Goal: Transaction & Acquisition: Purchase product/service

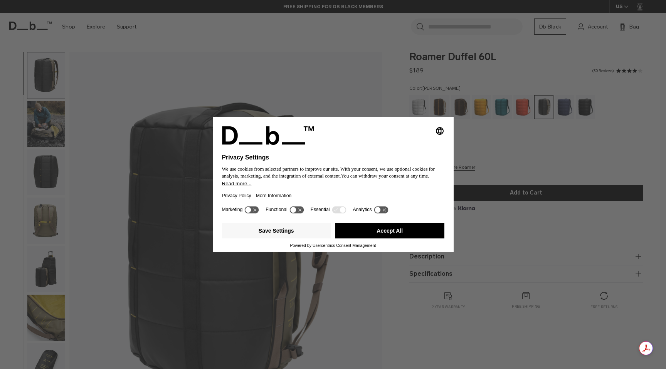
click at [387, 225] on div "Save Settings Accept All" at bounding box center [333, 231] width 223 height 23
click at [383, 238] on button "Accept All" at bounding box center [390, 230] width 109 height 15
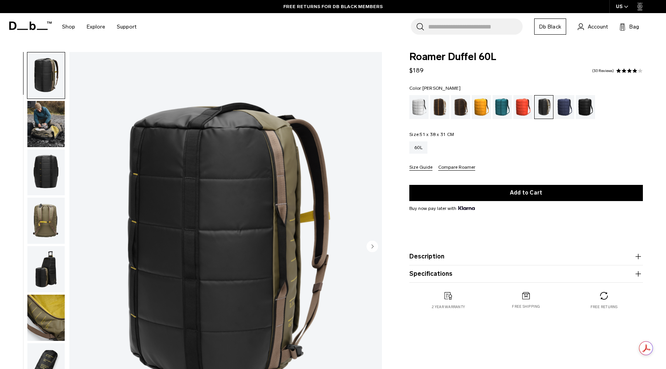
click at [31, 116] on img "button" at bounding box center [45, 124] width 37 height 46
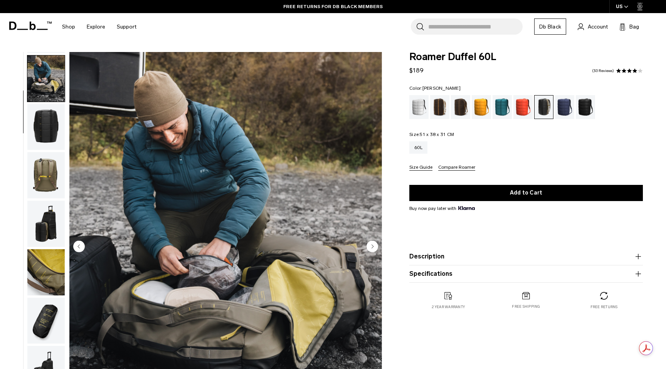
scroll to position [49, 0]
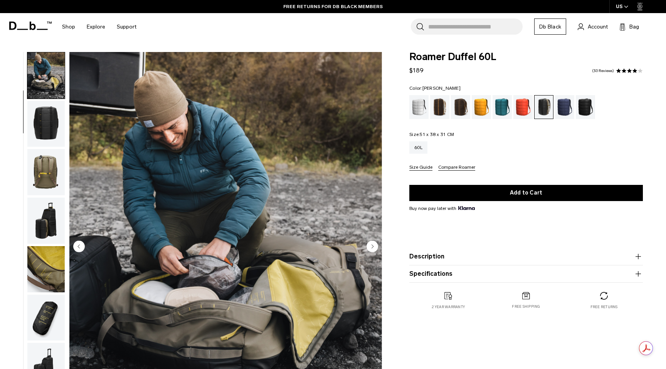
click at [42, 265] on img "button" at bounding box center [45, 269] width 37 height 46
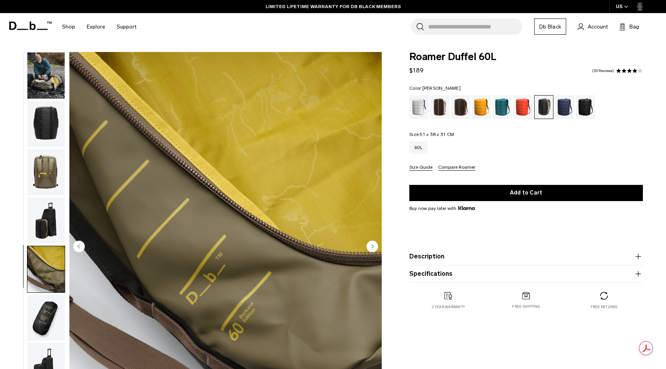
click at [42, 265] on img "button" at bounding box center [45, 269] width 37 height 46
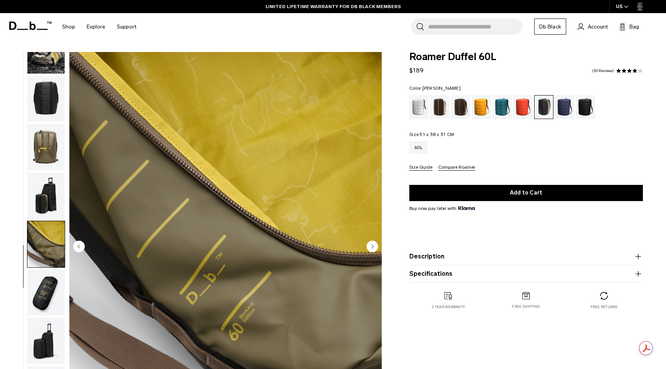
scroll to position [93, 0]
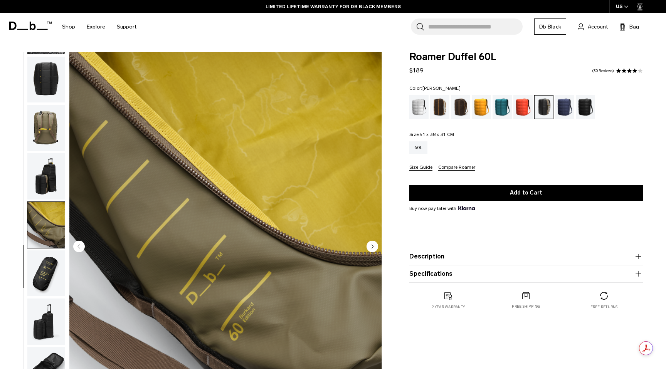
click at [42, 271] on img "button" at bounding box center [45, 274] width 37 height 46
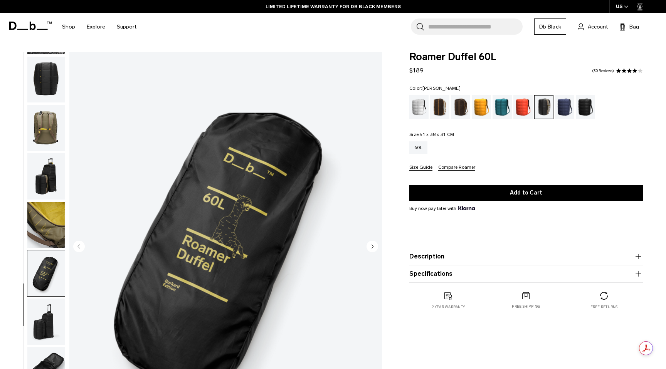
click at [36, 309] on img "button" at bounding box center [45, 322] width 37 height 46
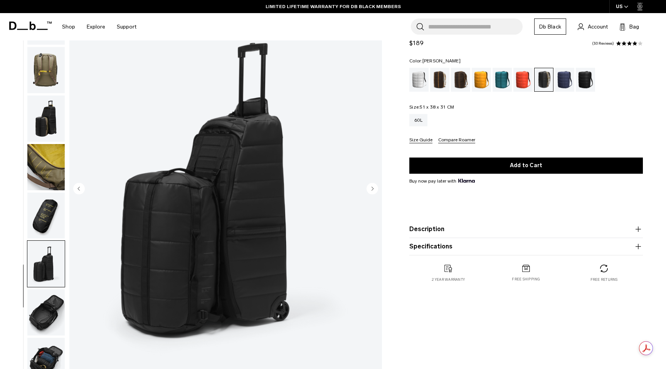
scroll to position [78, 0]
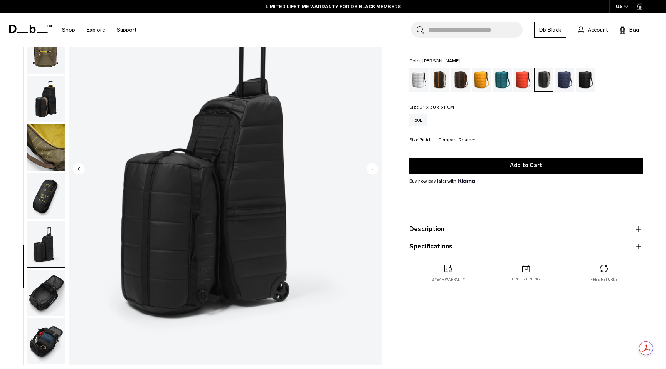
click at [44, 284] on img "button" at bounding box center [45, 293] width 37 height 46
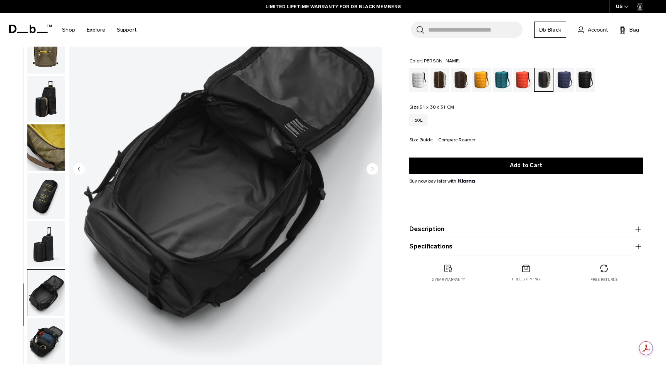
click at [49, 329] on img "button" at bounding box center [45, 342] width 37 height 46
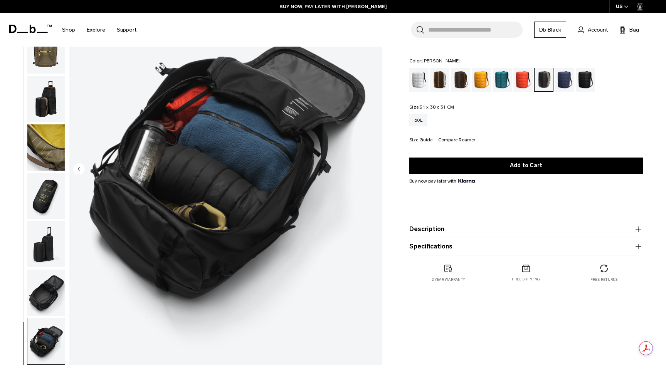
scroll to position [0, 0]
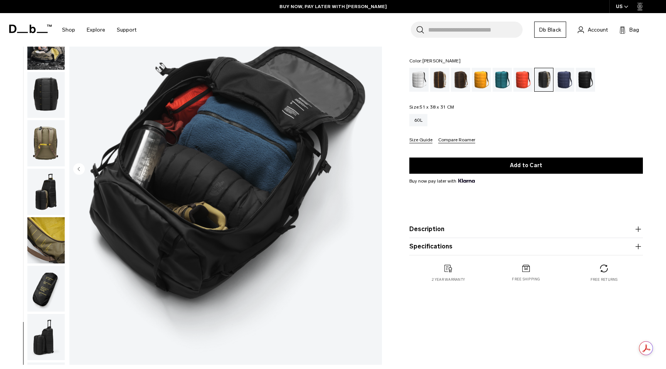
click at [50, 43] on span at bounding box center [30, 28] width 42 height 35
click at [48, 56] on img "button" at bounding box center [45, 47] width 37 height 46
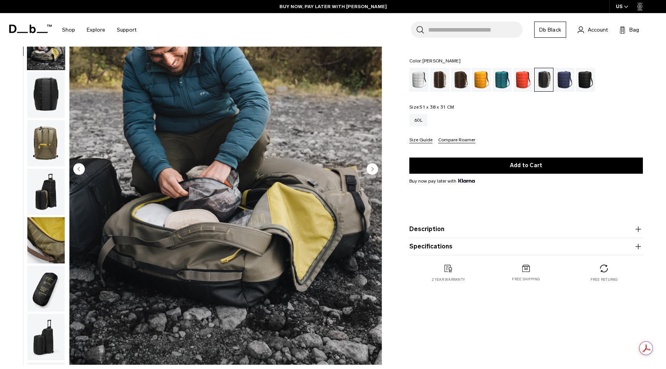
click at [46, 88] on img "button" at bounding box center [45, 95] width 37 height 46
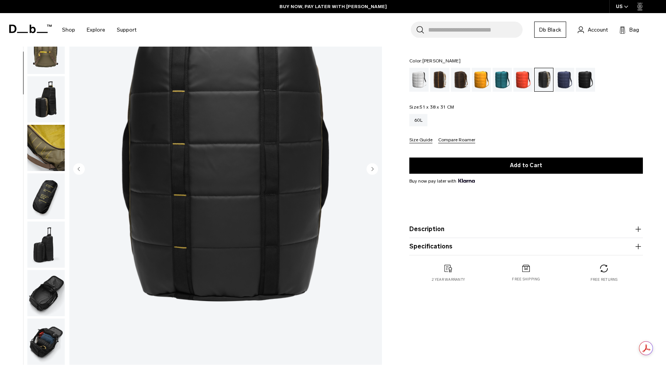
scroll to position [93, 0]
click at [48, 67] on img "button" at bounding box center [45, 50] width 37 height 46
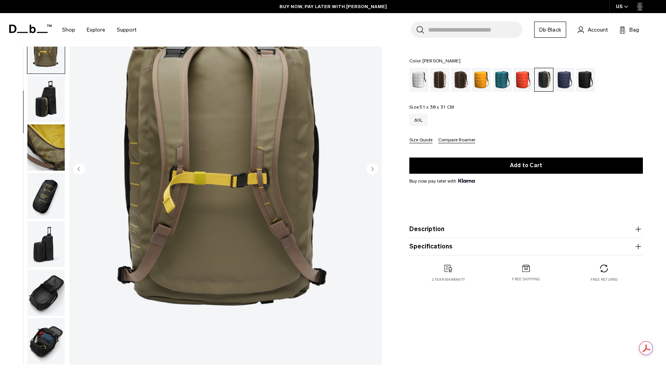
click at [45, 88] on img "button" at bounding box center [45, 99] width 37 height 46
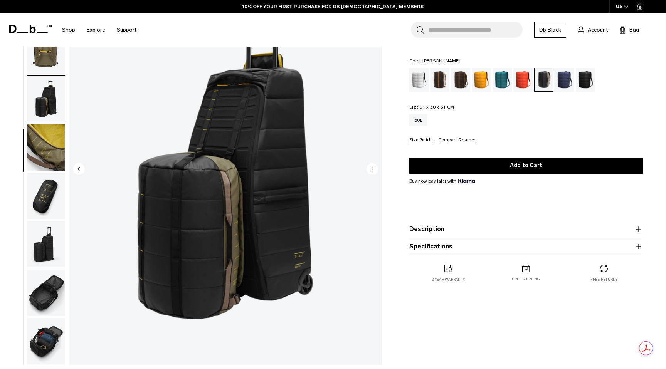
click at [47, 137] on img "button" at bounding box center [45, 148] width 37 height 46
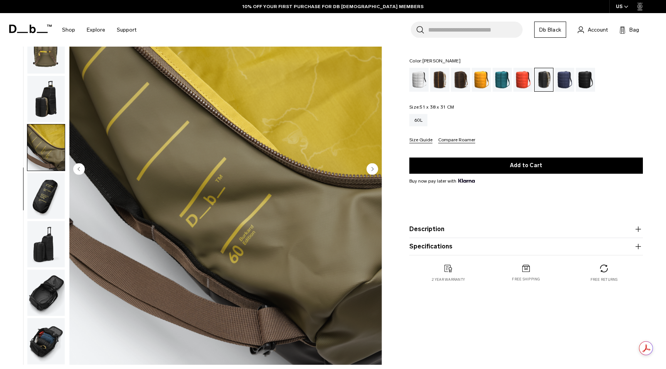
click at [53, 89] on img "button" at bounding box center [45, 99] width 37 height 46
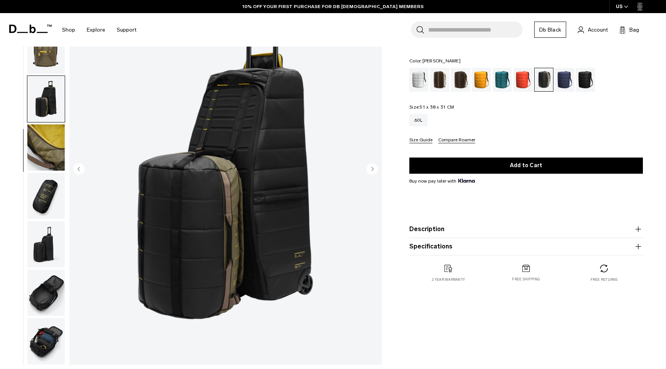
scroll to position [0, 0]
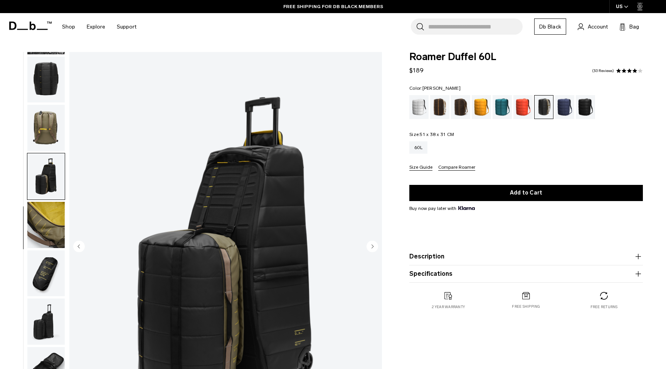
click at [48, 223] on img "button" at bounding box center [45, 225] width 37 height 46
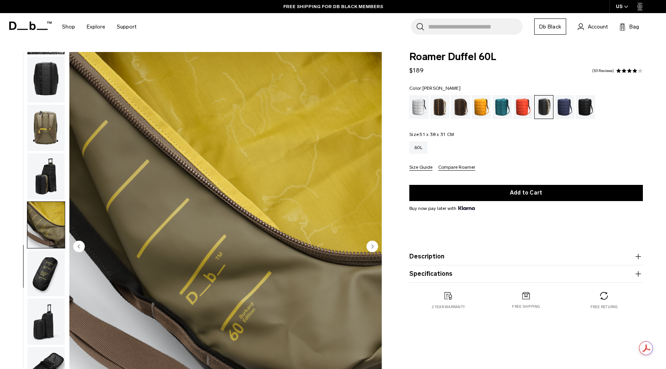
click at [52, 175] on img "button" at bounding box center [45, 177] width 37 height 46
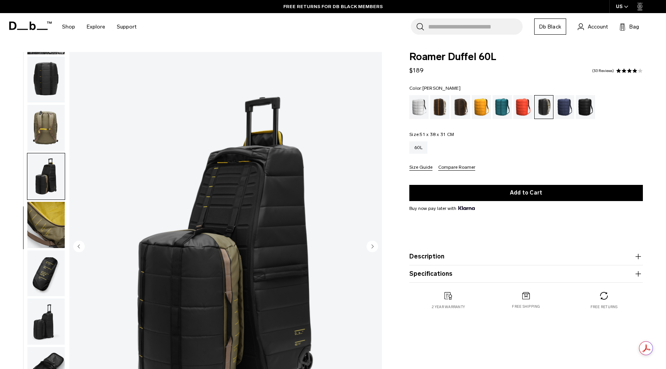
click at [36, 286] on img "button" at bounding box center [45, 274] width 37 height 46
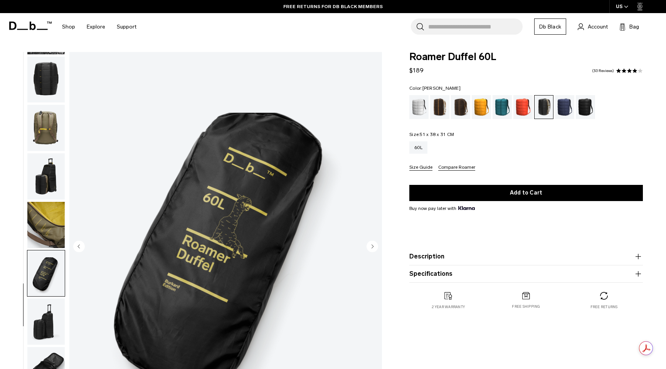
click at [38, 319] on img "button" at bounding box center [45, 322] width 37 height 46
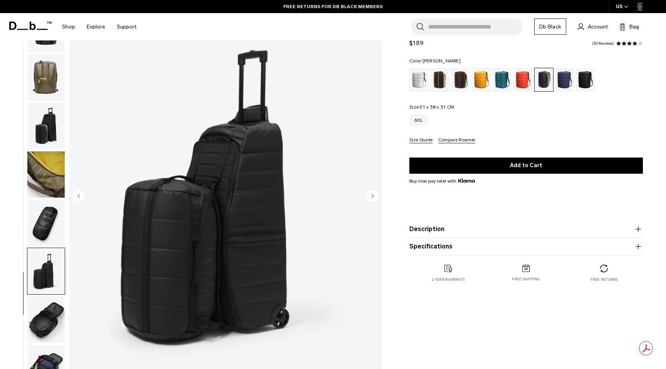
scroll to position [59, 0]
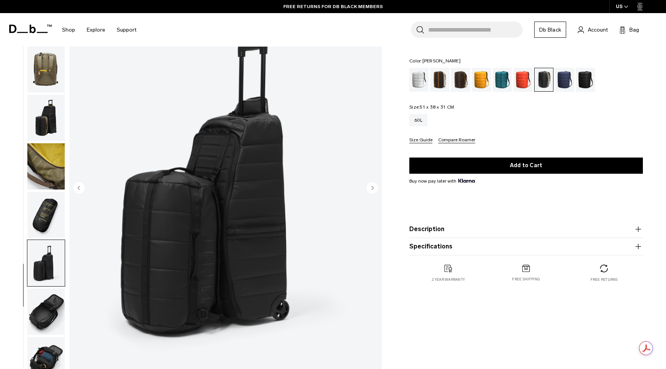
click at [46, 298] on img "button" at bounding box center [45, 312] width 37 height 46
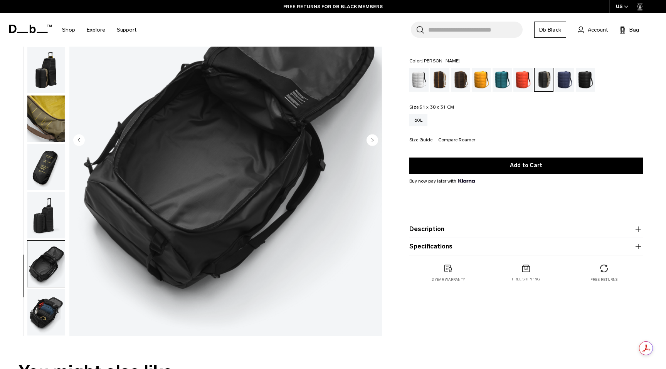
scroll to position [112, 0]
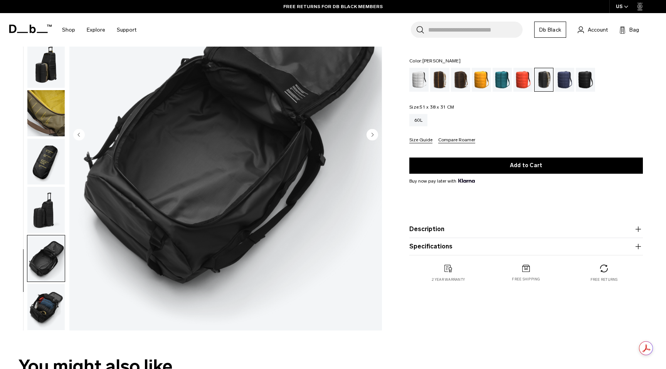
click at [51, 314] on img "button" at bounding box center [45, 307] width 37 height 46
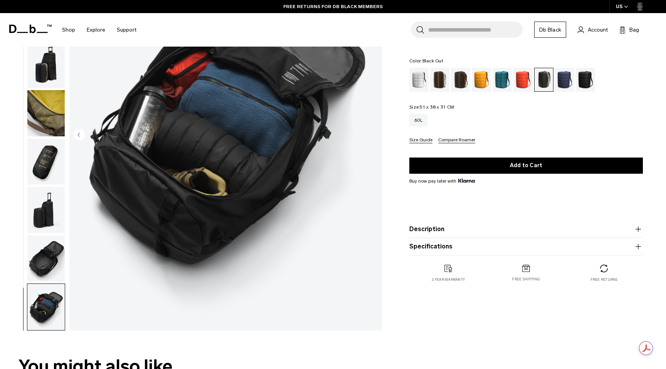
click at [588, 78] on div "Black Out" at bounding box center [586, 80] width 20 height 24
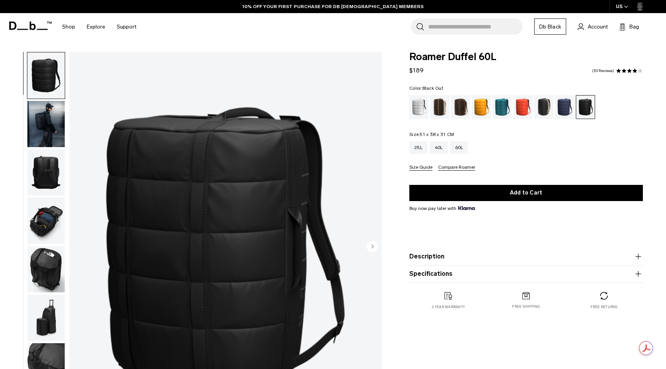
click at [30, 164] on img "button" at bounding box center [45, 173] width 37 height 46
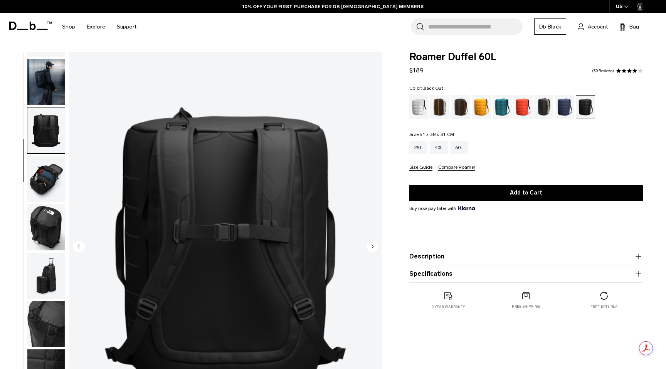
scroll to position [44, 0]
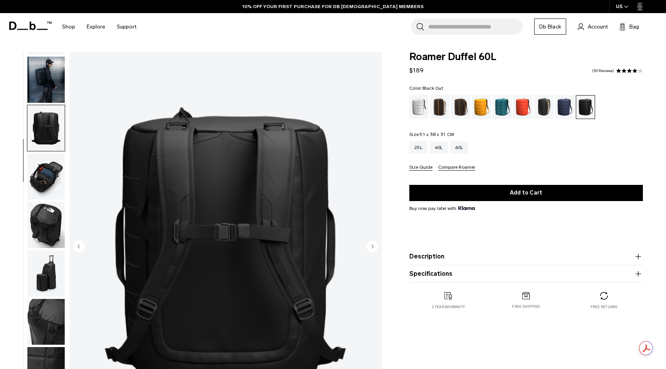
click at [44, 173] on img "button" at bounding box center [45, 177] width 37 height 46
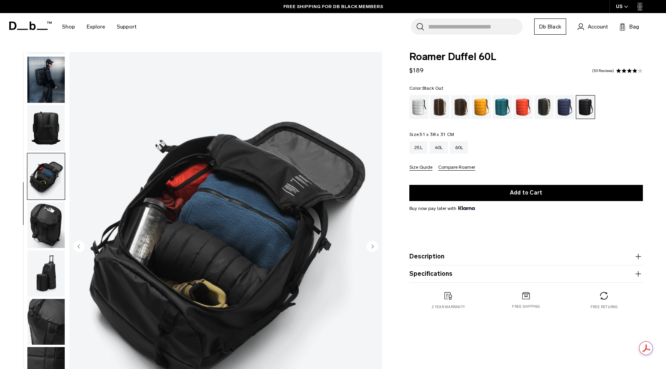
click at [44, 191] on img "button" at bounding box center [45, 177] width 37 height 46
click at [44, 222] on img "button" at bounding box center [45, 225] width 37 height 46
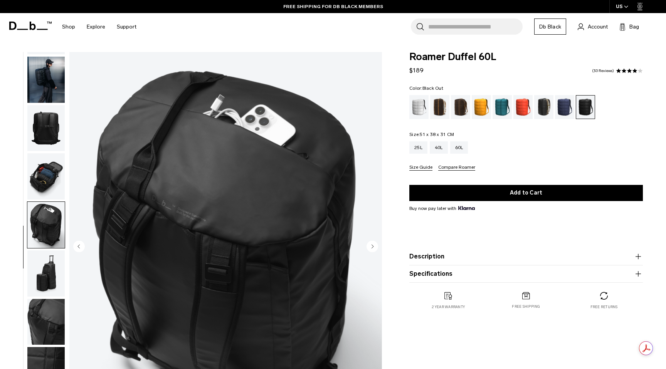
click at [44, 270] on img "button" at bounding box center [45, 274] width 37 height 46
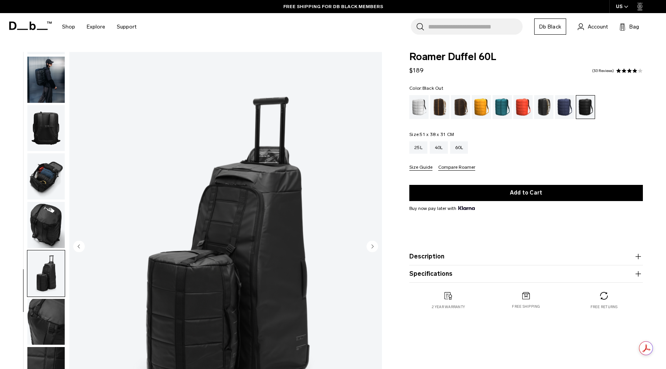
click at [55, 83] on img "button" at bounding box center [45, 80] width 37 height 46
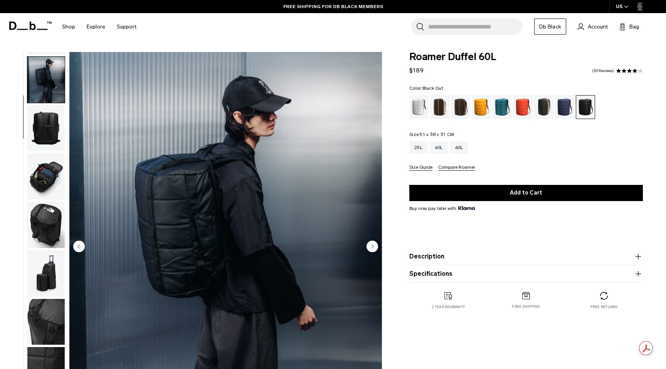
click at [46, 126] on img "button" at bounding box center [45, 128] width 37 height 46
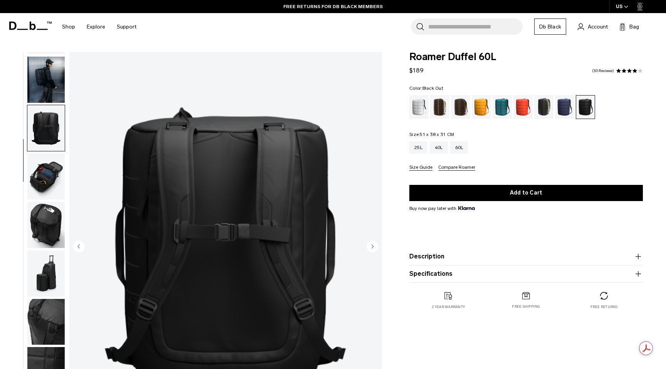
click at [42, 156] on img "button" at bounding box center [45, 177] width 37 height 46
